Goal: Information Seeking & Learning: Learn about a topic

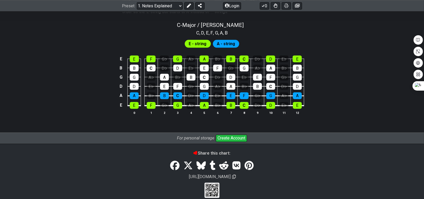
scroll to position [524, 0]
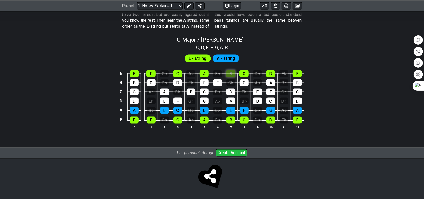
click at [231, 52] on section "E - string A - string E E F G♭ G A♭ A B♭ B C D♭ D E♭ E B B C D♭ D E♭ E F G♭ G A…" at bounding box center [212, 94] width 407 height 86
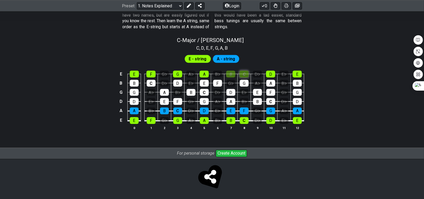
click at [244, 74] on div "C" at bounding box center [244, 74] width 9 height 7
click at [242, 74] on div "C" at bounding box center [244, 74] width 9 height 7
click at [230, 71] on div "B" at bounding box center [230, 74] width 9 height 7
click at [231, 85] on div "G♭" at bounding box center [231, 83] width 9 height 7
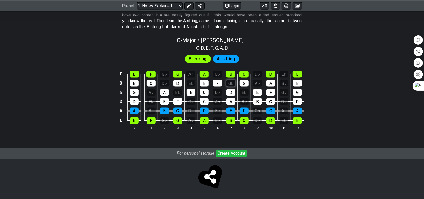
click at [231, 85] on div "G♭" at bounding box center [231, 83] width 9 height 7
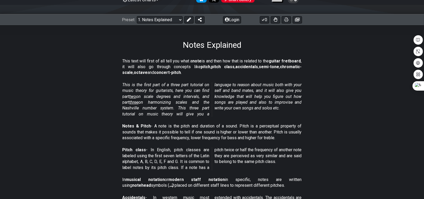
scroll to position [58, 0]
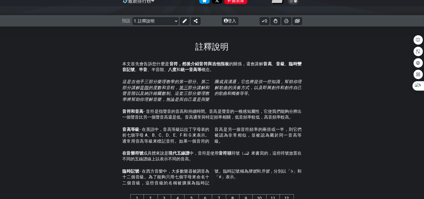
click at [341, 48] on div "註釋說明" at bounding box center [212, 40] width 424 height 26
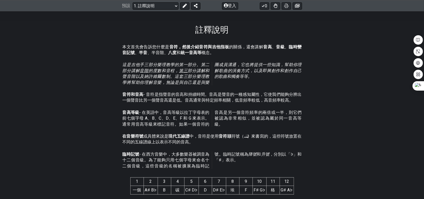
scroll to position [84, 0]
